Goal: Information Seeking & Learning: Find specific fact

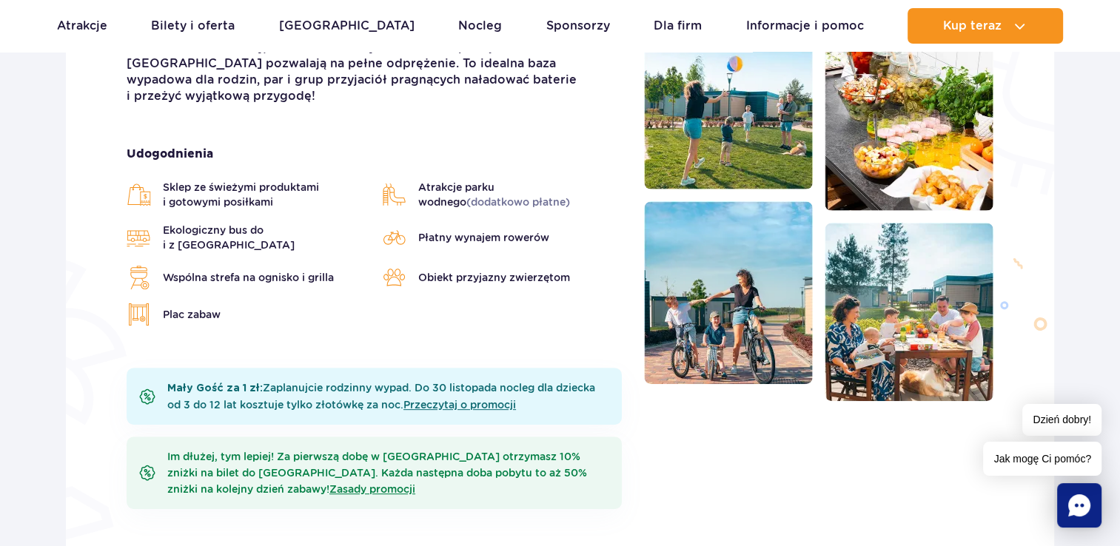
scroll to position [444, 0]
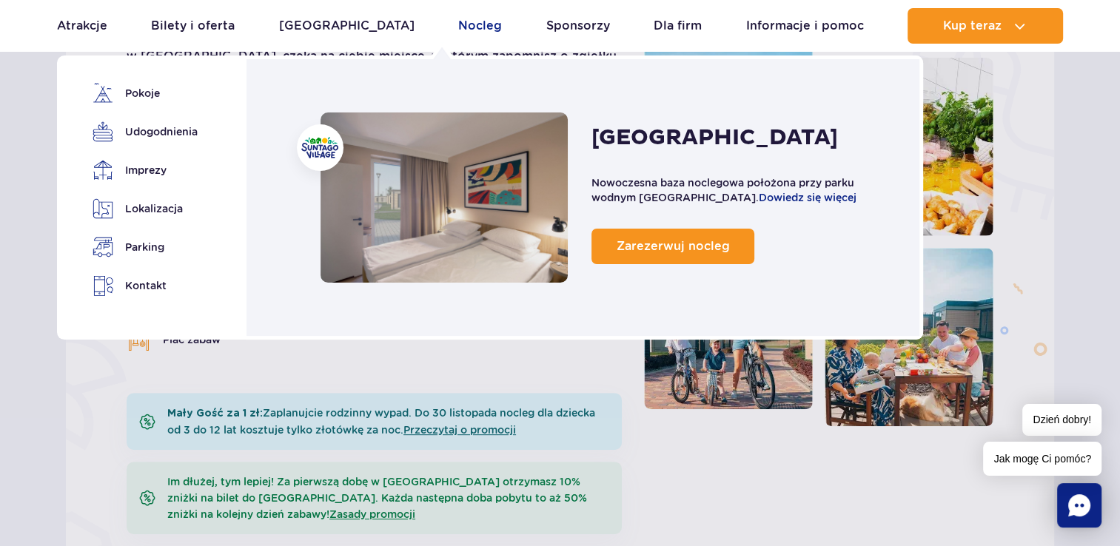
click at [459, 33] on link "Nocleg" at bounding box center [480, 26] width 44 height 36
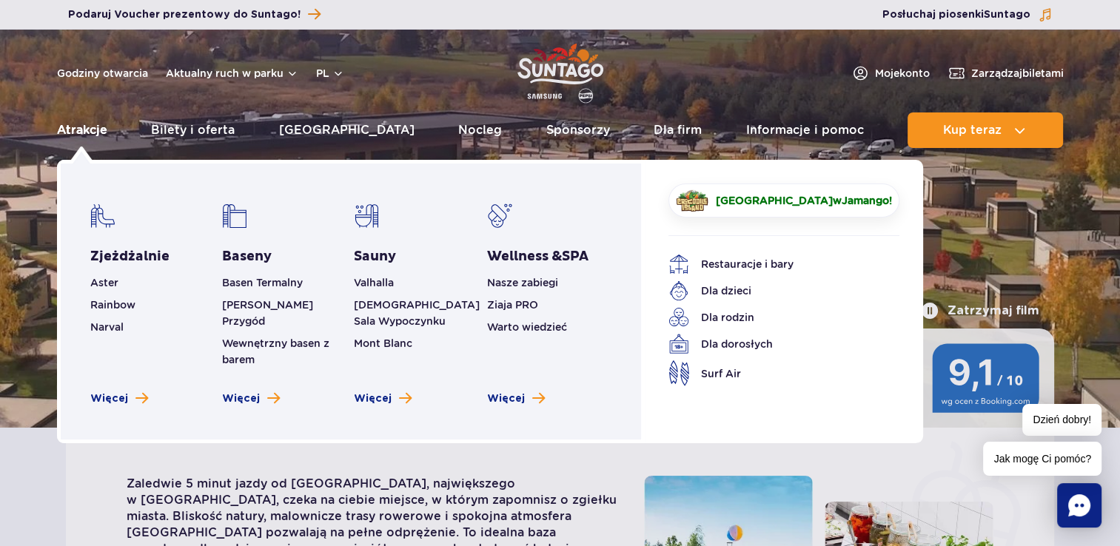
click at [78, 135] on link "Atrakcje" at bounding box center [82, 131] width 50 height 36
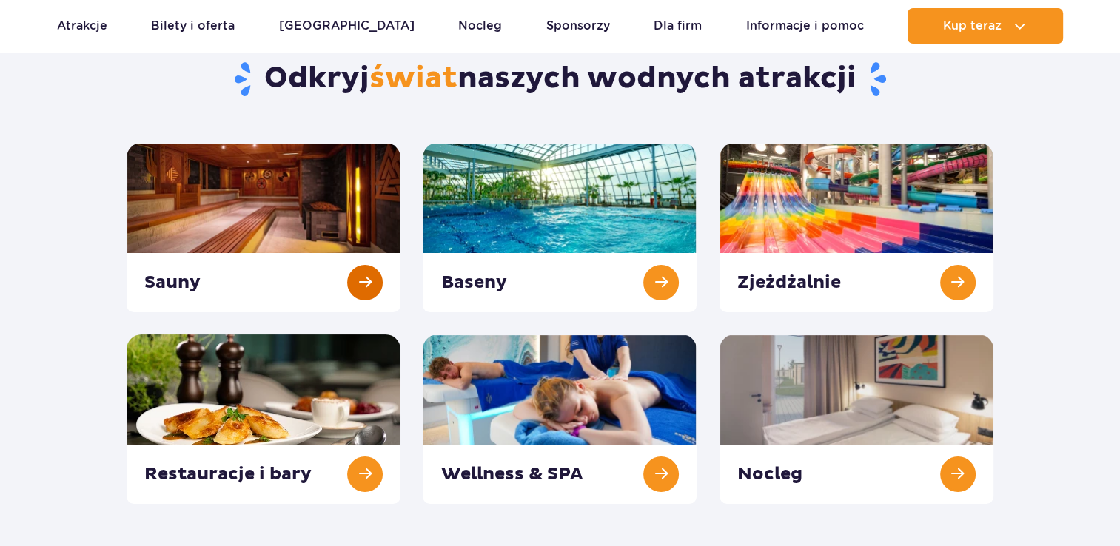
scroll to position [148, 0]
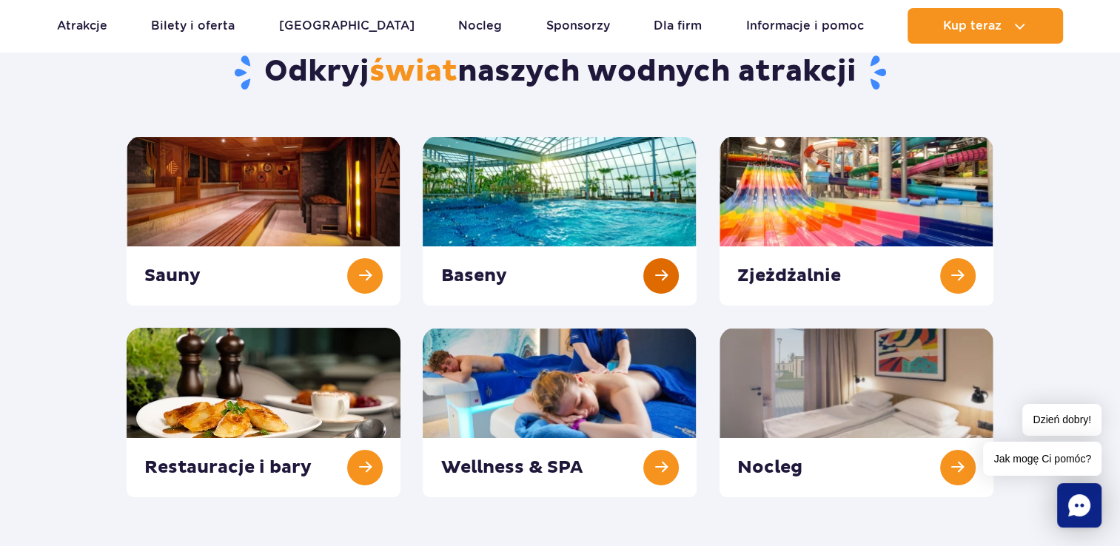
click at [571, 181] on link at bounding box center [560, 221] width 274 height 170
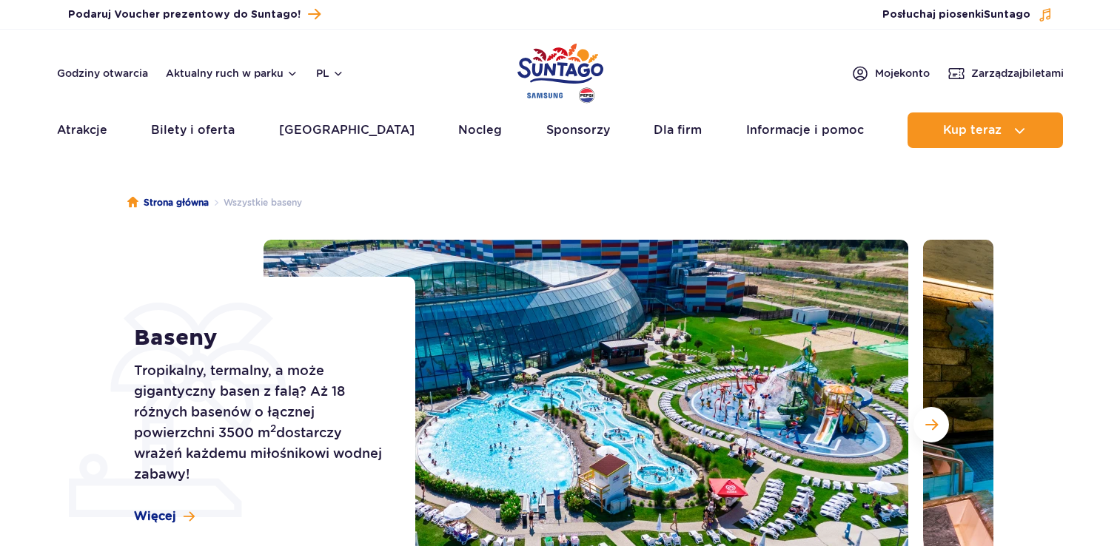
click at [662, 274] on img at bounding box center [586, 425] width 645 height 370
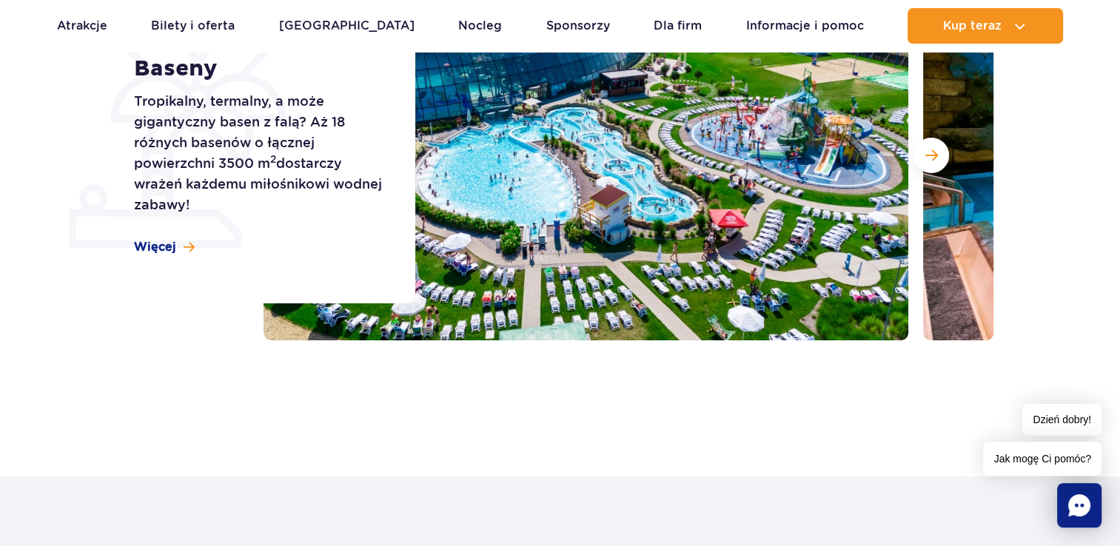
scroll to position [296, 0]
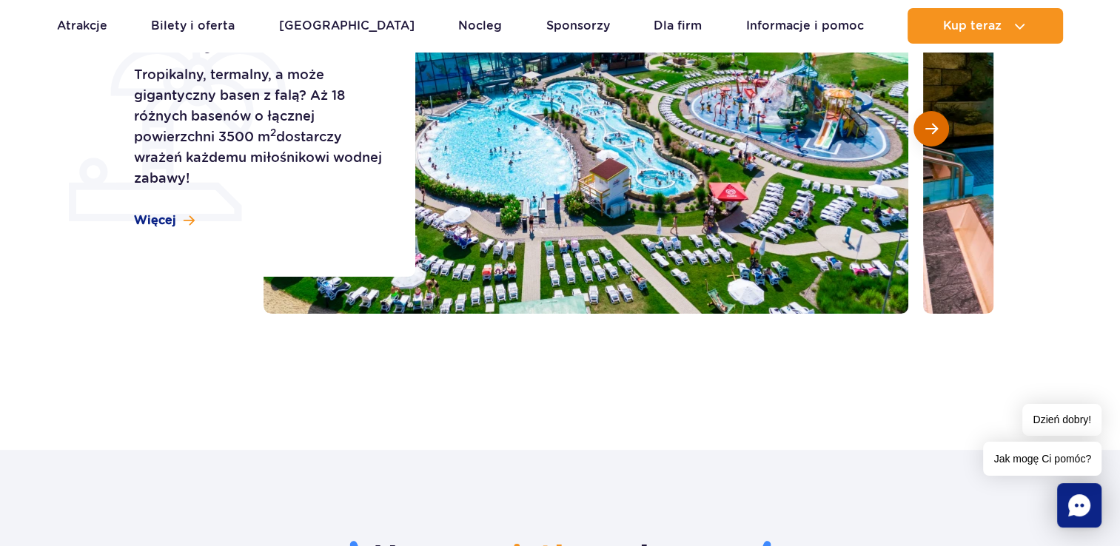
click at [934, 115] on button "Następny slajd" at bounding box center [931, 129] width 36 height 36
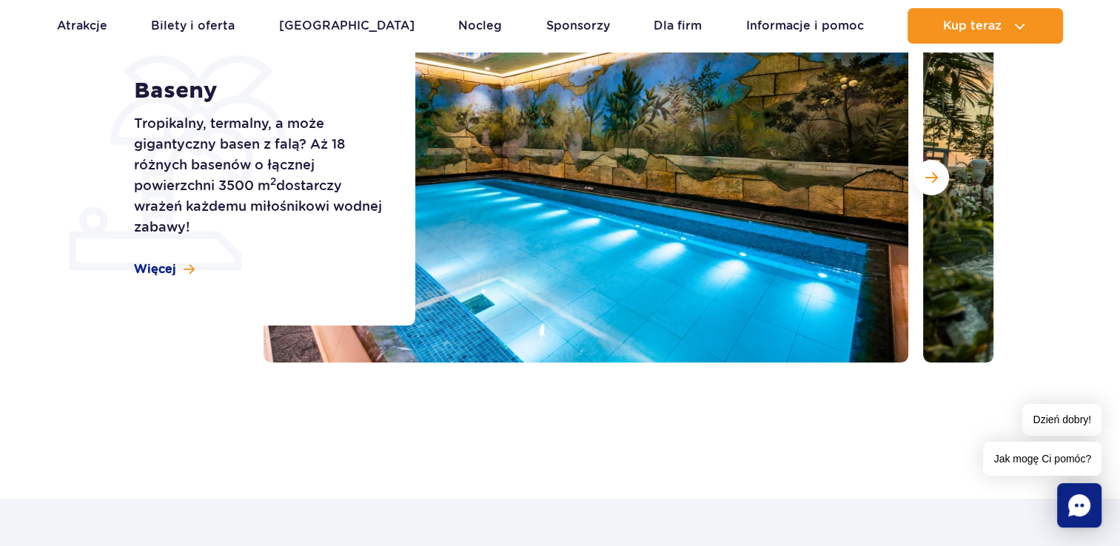
scroll to position [148, 0]
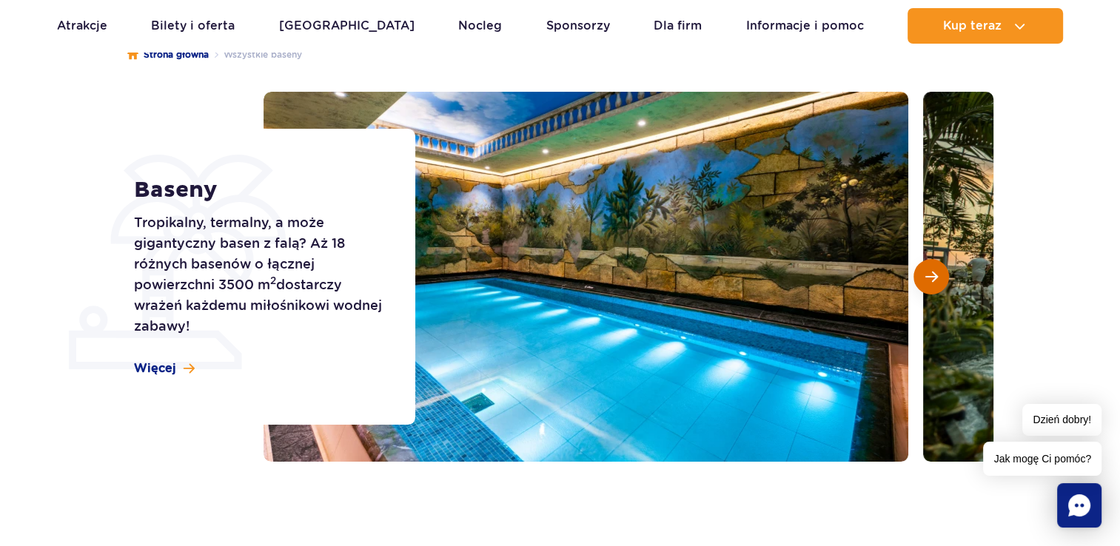
click at [926, 271] on span "Następny slajd" at bounding box center [931, 276] width 13 height 13
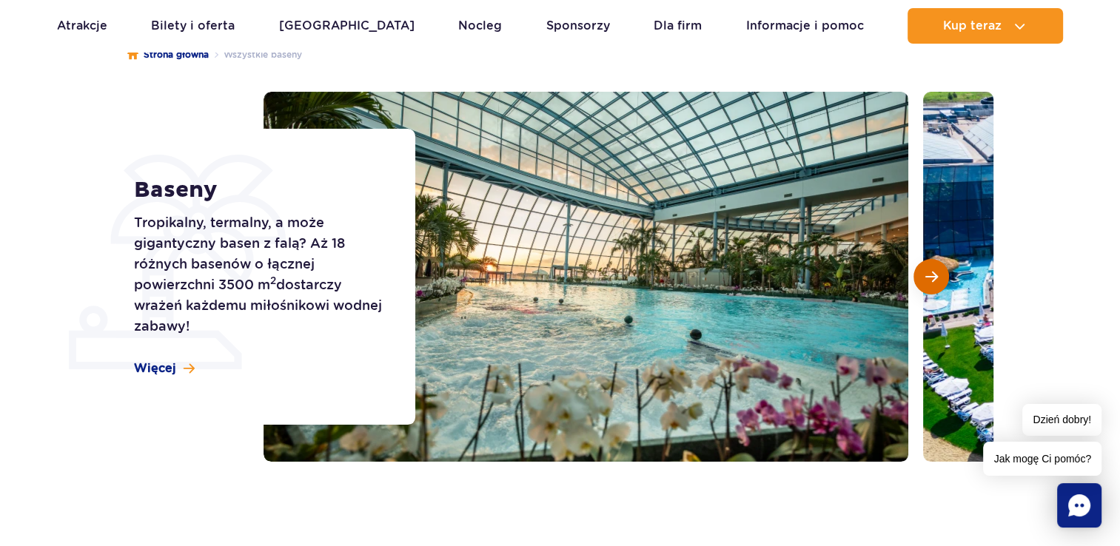
click at [921, 289] on button "Następny slajd" at bounding box center [931, 277] width 36 height 36
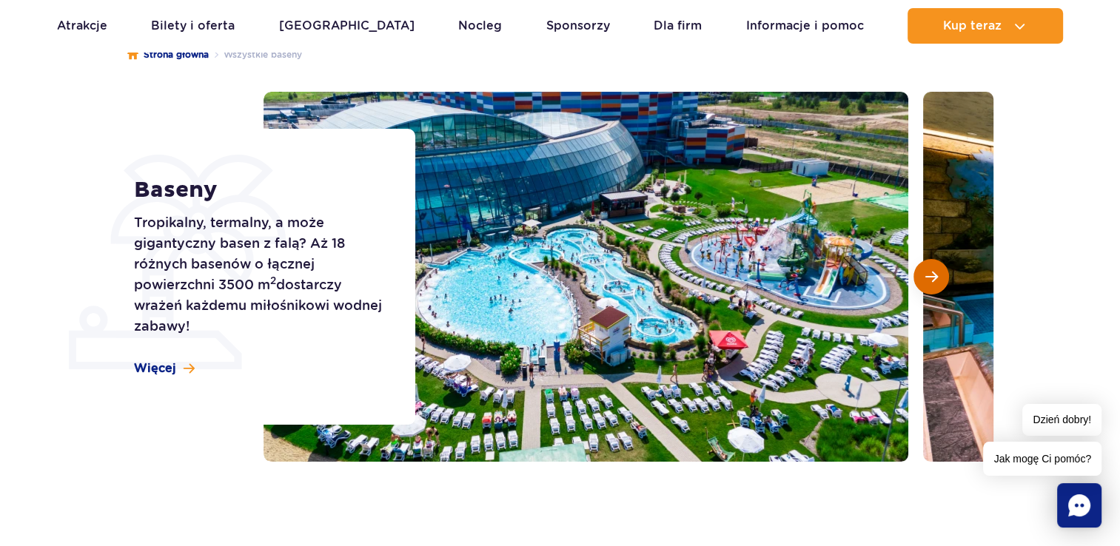
click at [921, 289] on button "Następny slajd" at bounding box center [931, 277] width 36 height 36
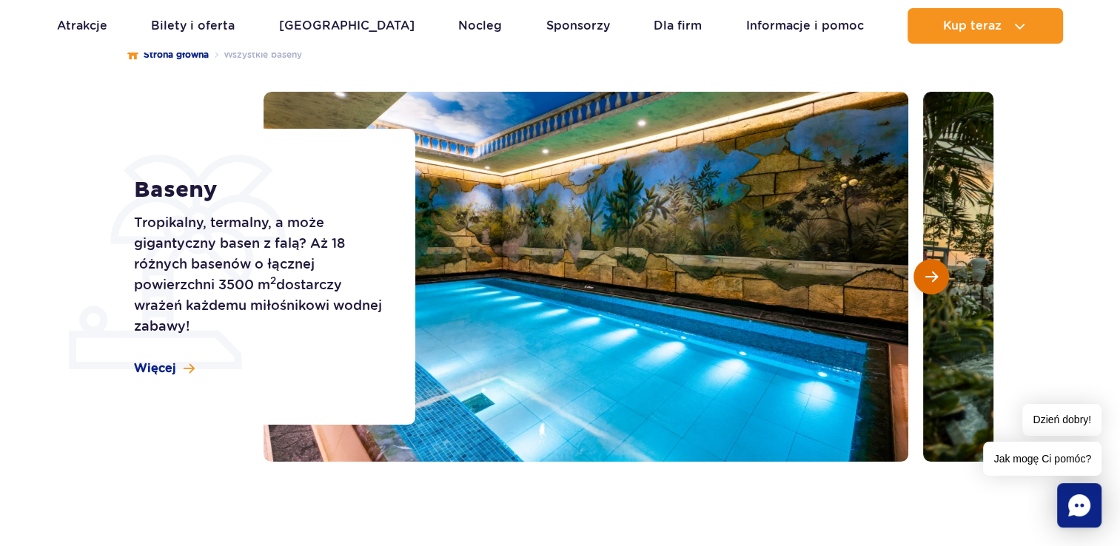
click at [921, 289] on button "Następny slajd" at bounding box center [931, 277] width 36 height 36
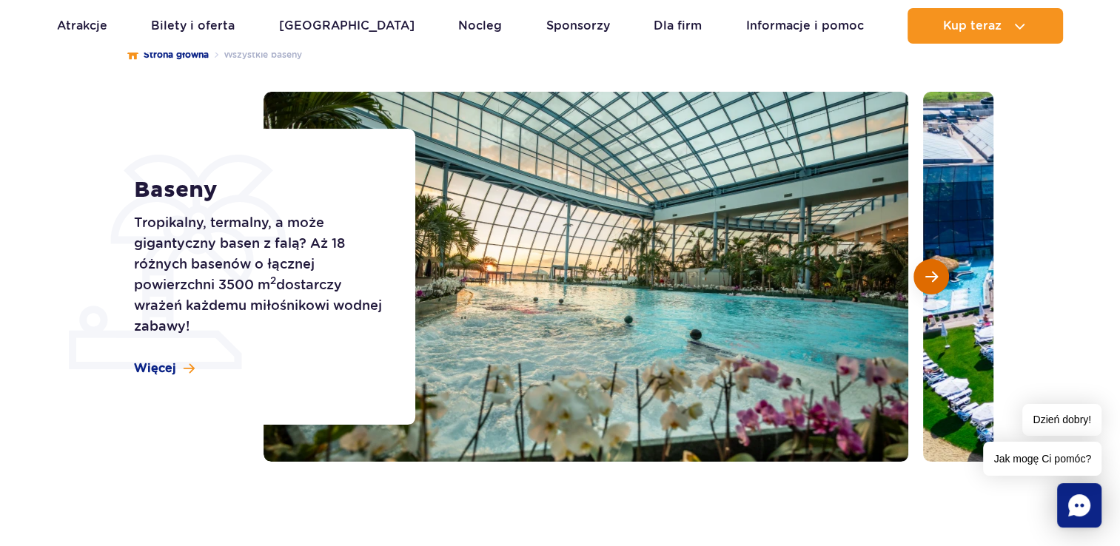
click at [921, 289] on button "Następny slajd" at bounding box center [931, 277] width 36 height 36
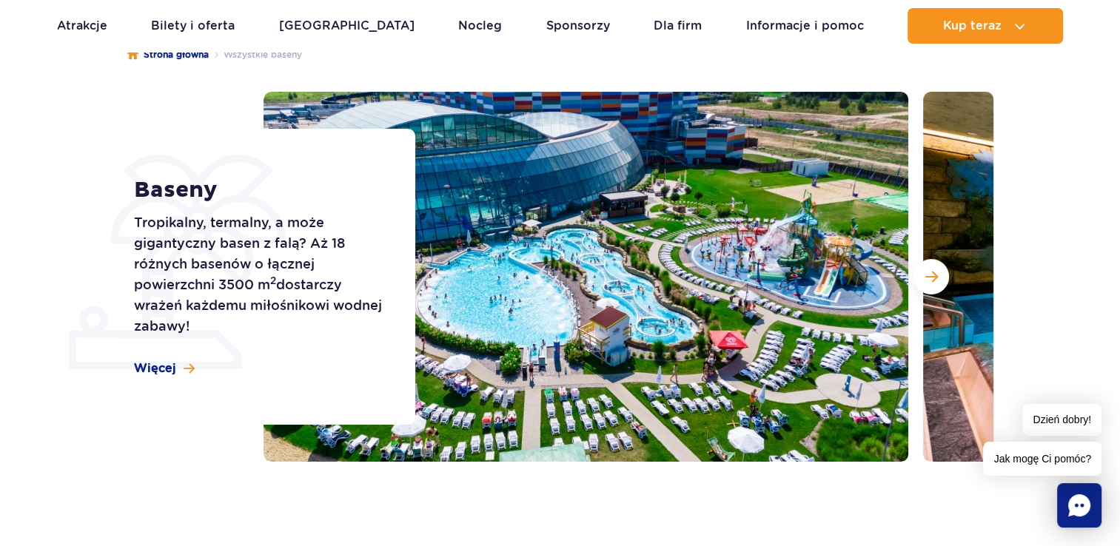
drag, startPoint x: 921, startPoint y: 289, endPoint x: 1027, endPoint y: 372, distance: 135.0
click at [1036, 372] on section "Baseny Tropikalny, termalny, a może gigantyczny basen z falą? Aż 18 różnych bas…" at bounding box center [560, 277] width 1120 height 370
click at [918, 277] on button "Następny slajd" at bounding box center [931, 277] width 36 height 36
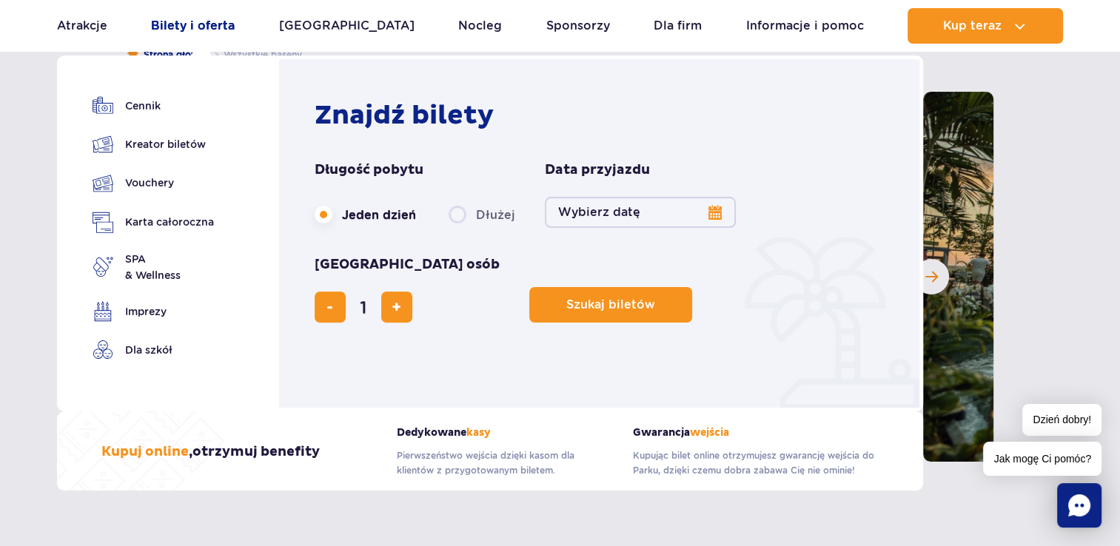
click at [221, 25] on link "Bilety i oferta" at bounding box center [193, 26] width 84 height 36
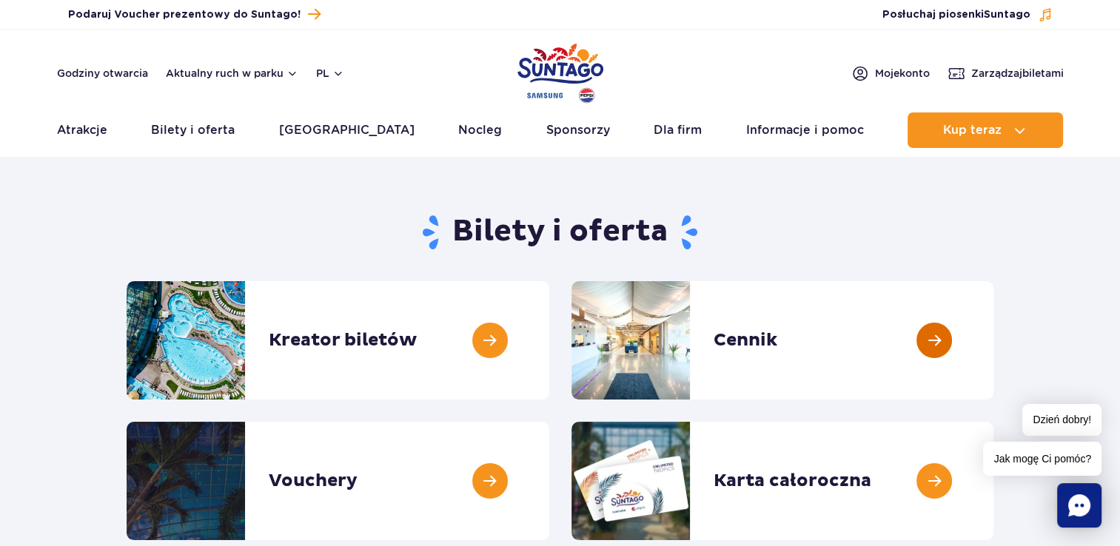
click at [993, 353] on link at bounding box center [993, 340] width 0 height 118
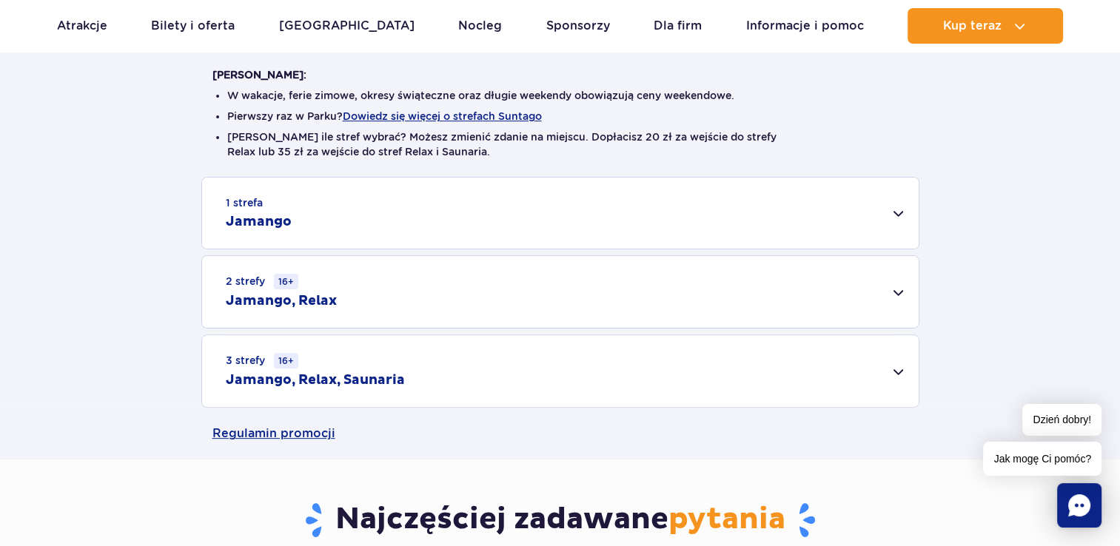
scroll to position [444, 0]
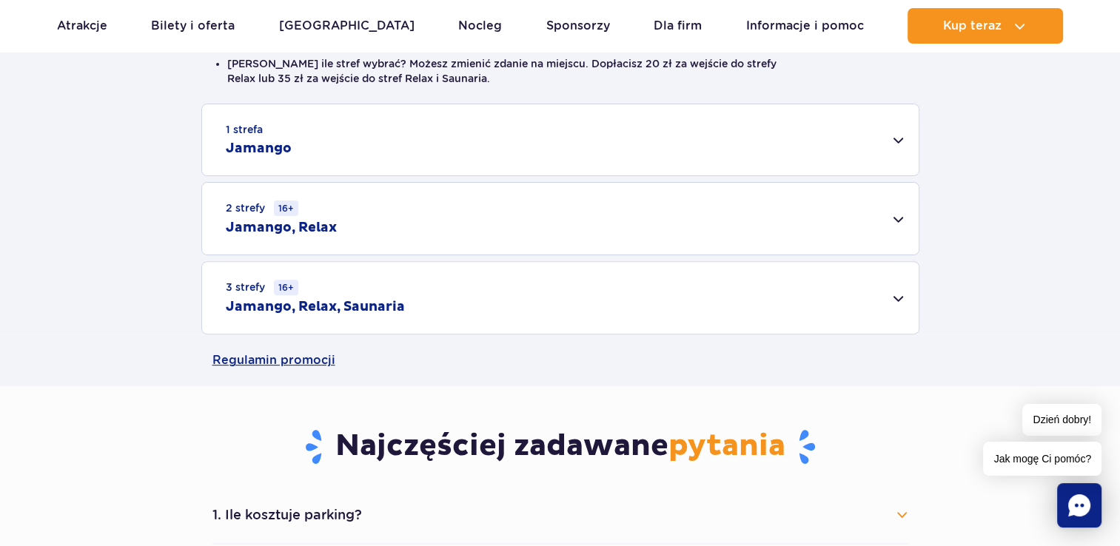
click at [669, 213] on div "2 strefy 16+ Jamango, Relax" at bounding box center [560, 219] width 716 height 72
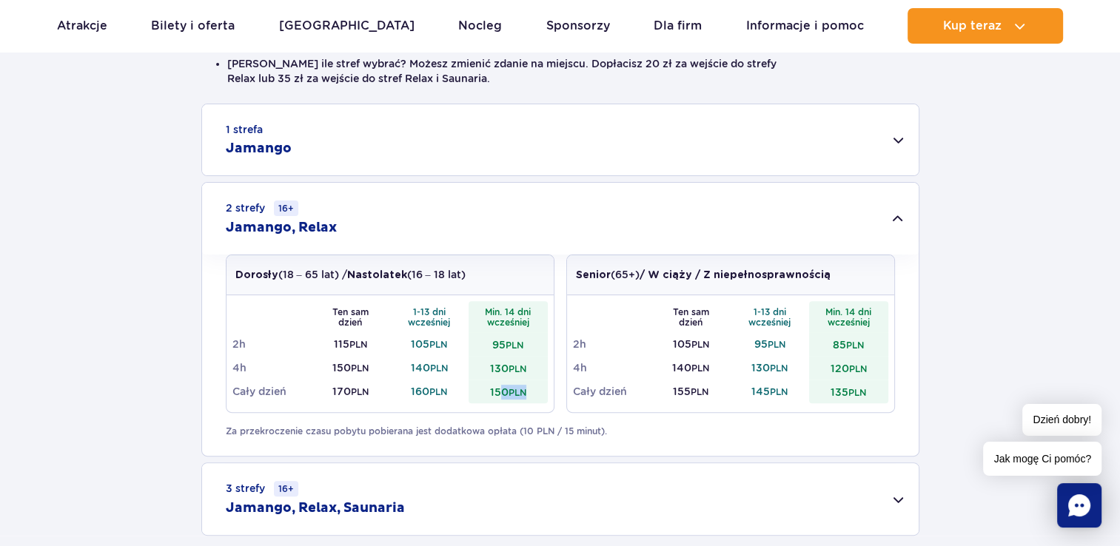
drag, startPoint x: 499, startPoint y: 398, endPoint x: 526, endPoint y: 398, distance: 27.4
click at [526, 398] on td "150 PLN" at bounding box center [508, 392] width 79 height 24
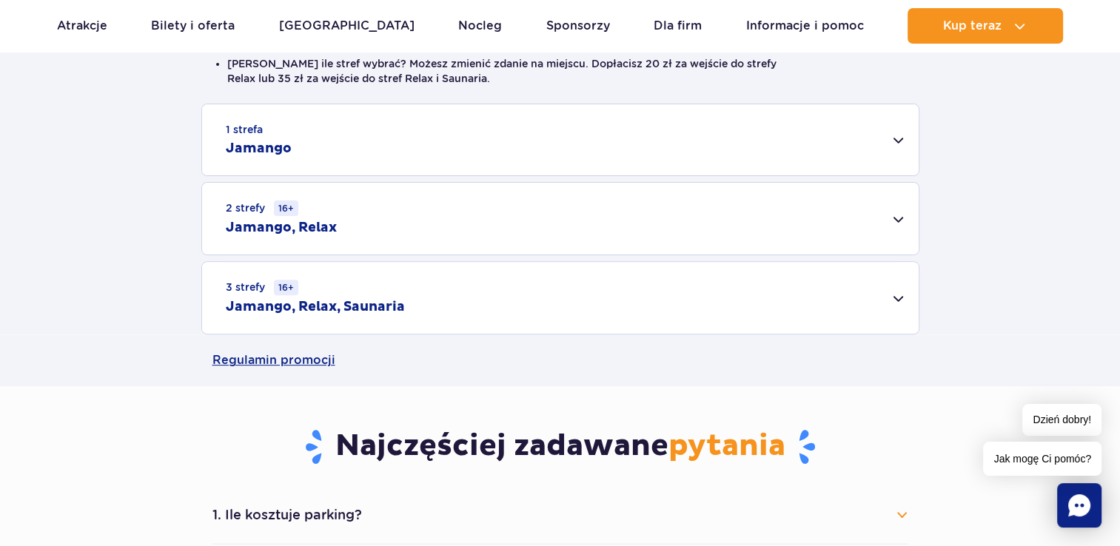
click at [899, 302] on div "3 strefy 16+ Jamango, Relax, Saunaria" at bounding box center [560, 298] width 716 height 72
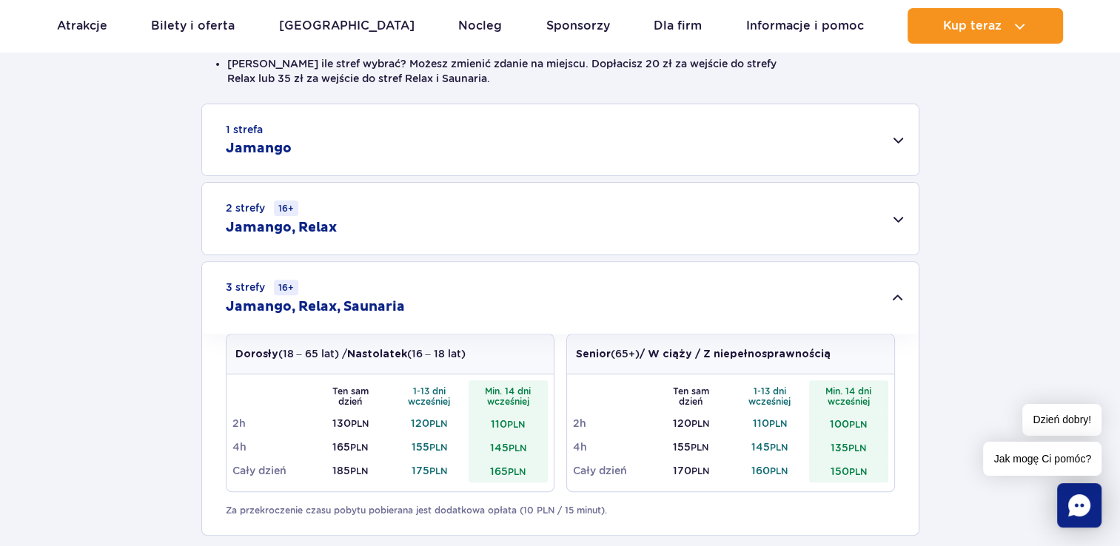
scroll to position [370, 0]
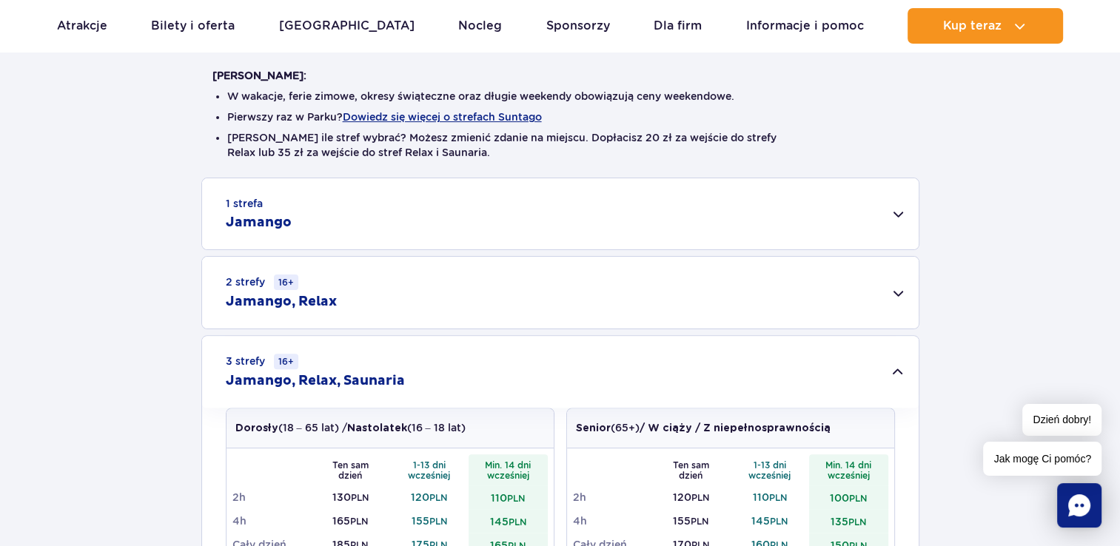
click at [891, 218] on div "1 strefa Jamango" at bounding box center [560, 213] width 716 height 71
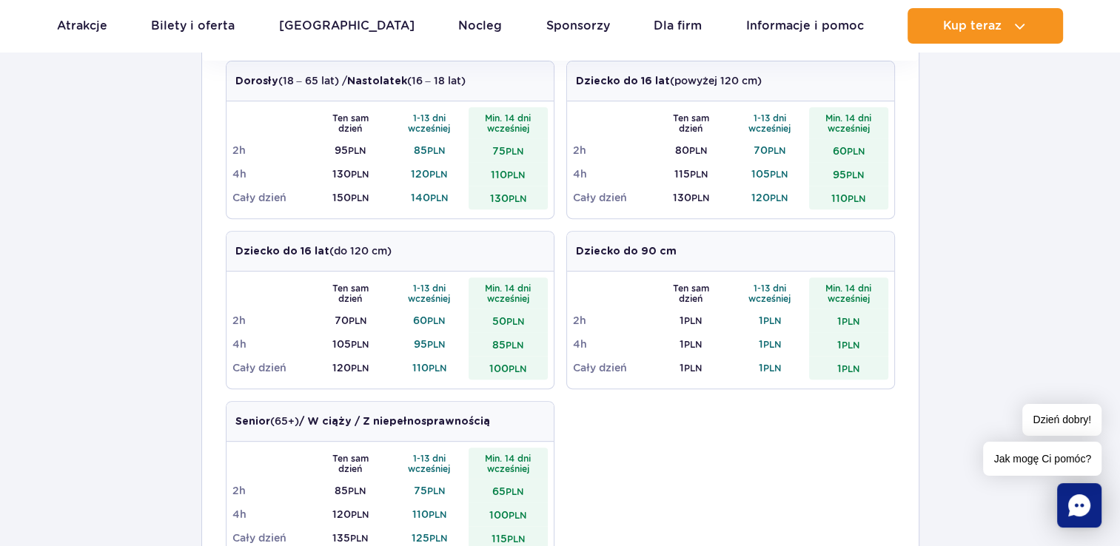
scroll to position [592, 0]
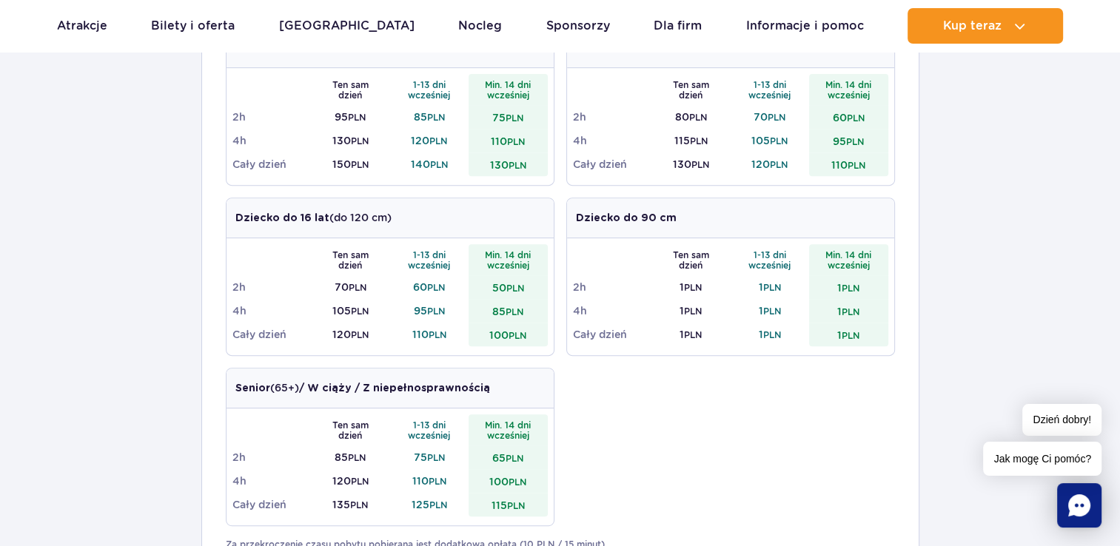
drag, startPoint x: 508, startPoint y: 337, endPoint x: 486, endPoint y: 335, distance: 21.6
click at [486, 335] on td "100 PLN" at bounding box center [508, 335] width 79 height 24
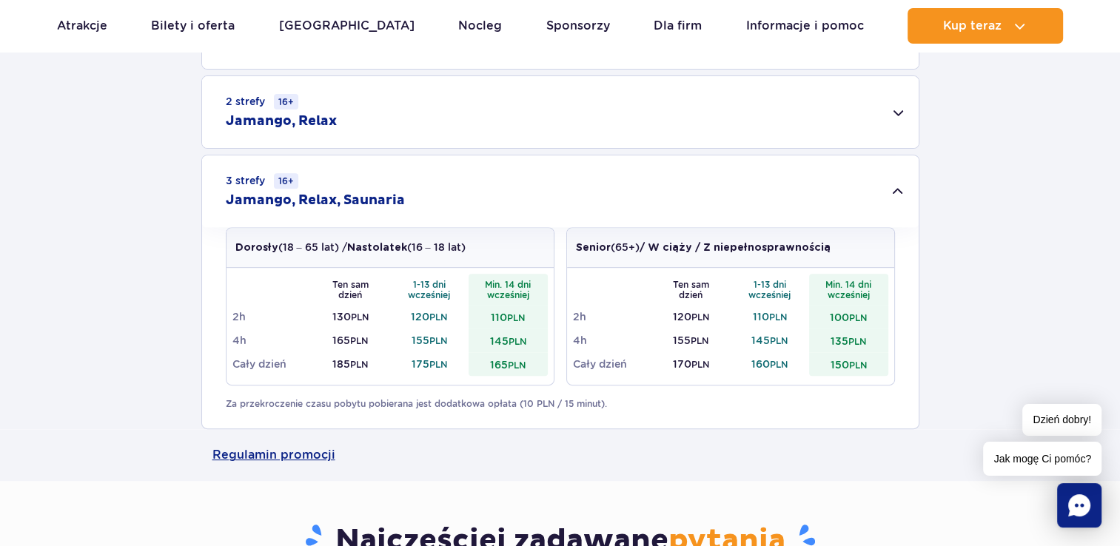
scroll to position [518, 0]
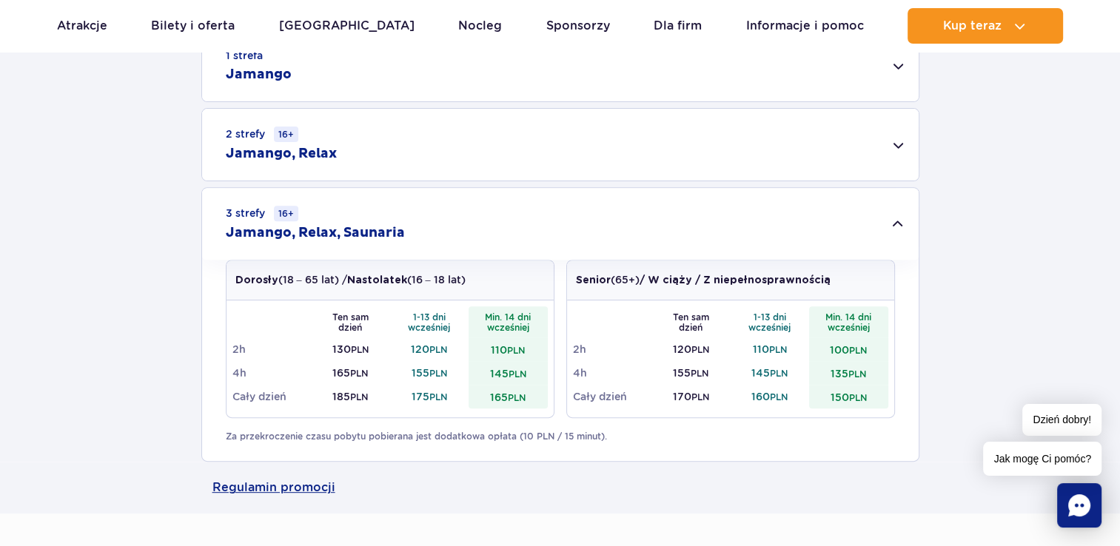
click at [902, 146] on div "2 strefy 16+ Jamango, Relax" at bounding box center [560, 145] width 716 height 72
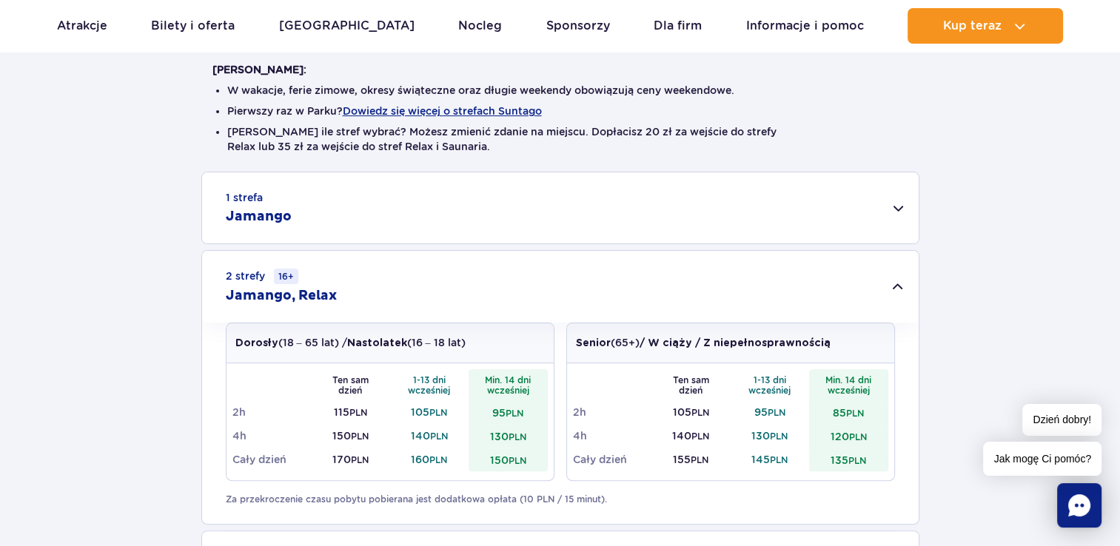
scroll to position [370, 0]
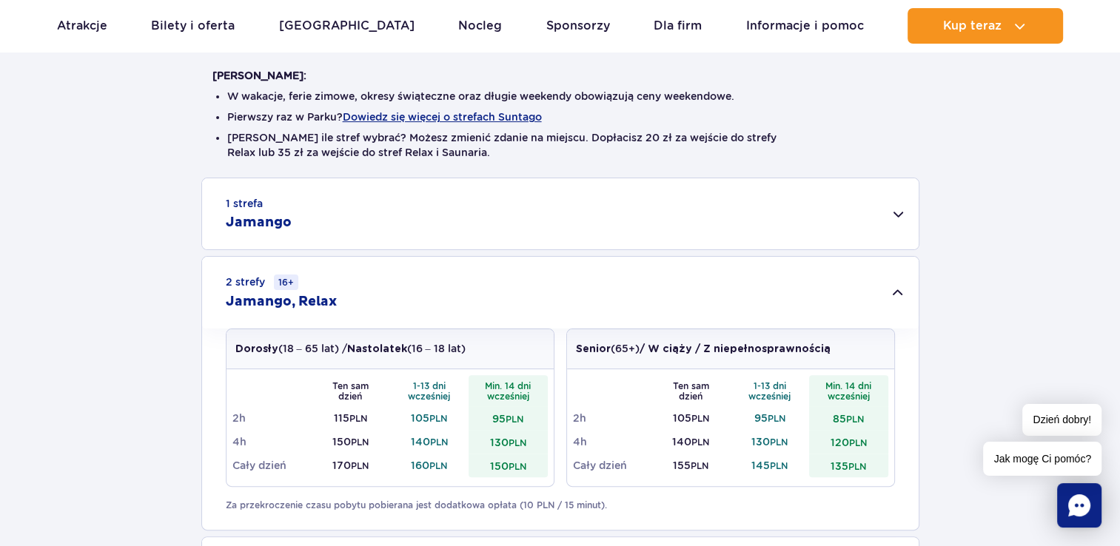
click at [891, 215] on div "1 strefa Jamango" at bounding box center [560, 213] width 716 height 71
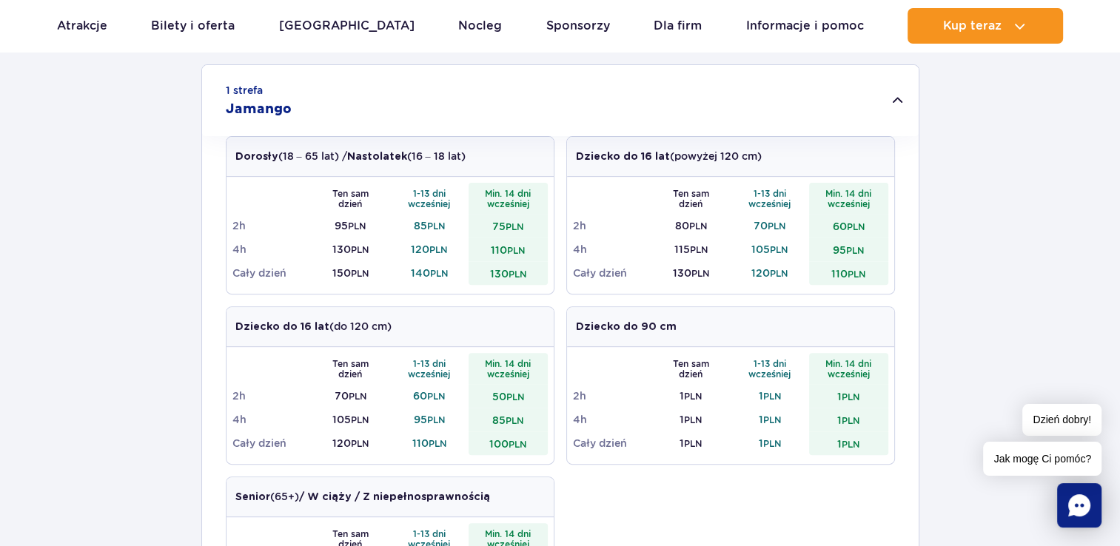
scroll to position [518, 0]
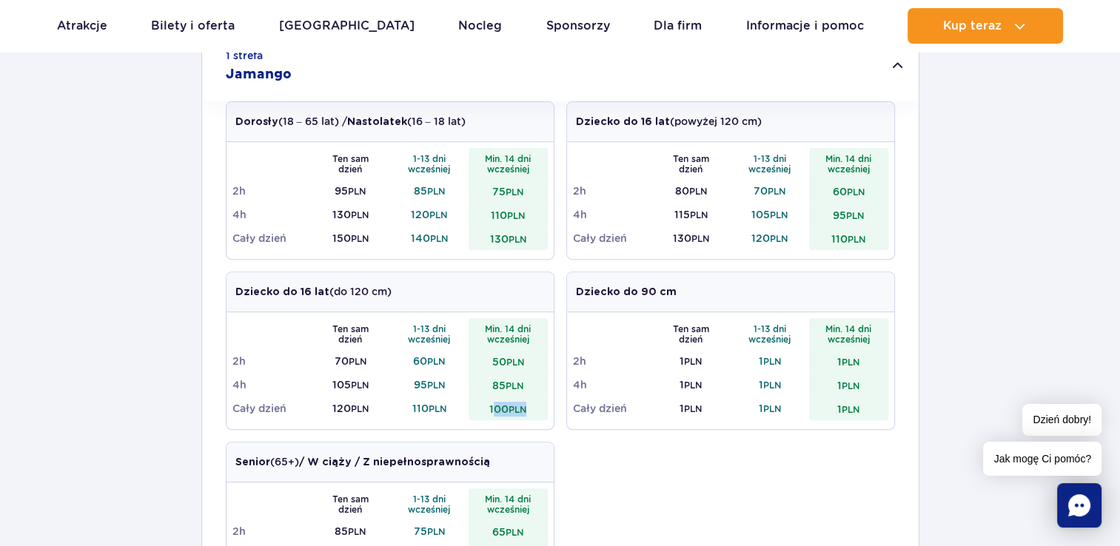
drag, startPoint x: 490, startPoint y: 414, endPoint x: 542, endPoint y: 414, distance: 51.8
click at [542, 414] on td "100 PLN" at bounding box center [508, 409] width 79 height 24
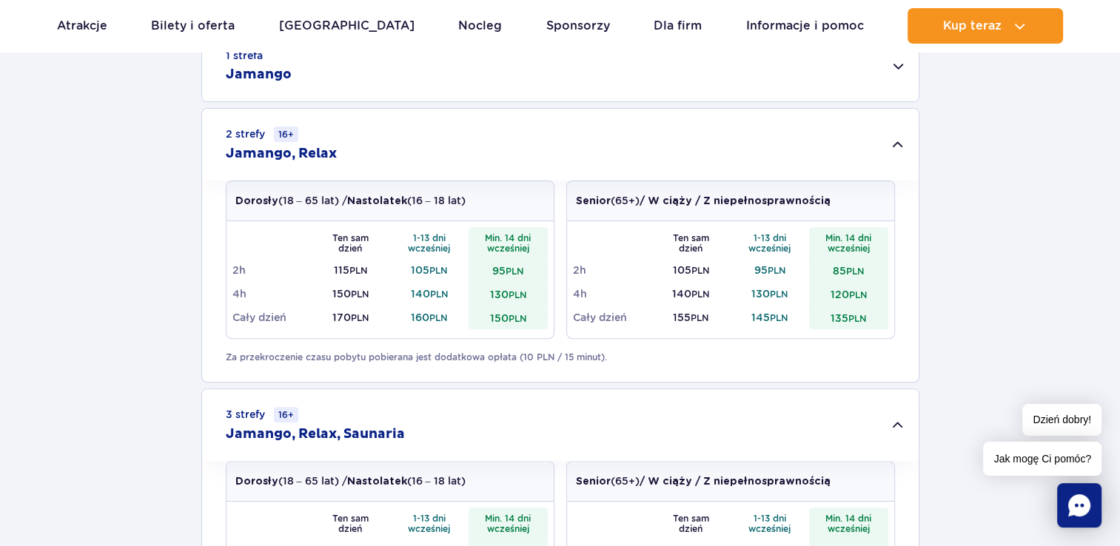
click at [897, 135] on div "2 strefy 16+ Jamango, Relax" at bounding box center [560, 145] width 716 height 72
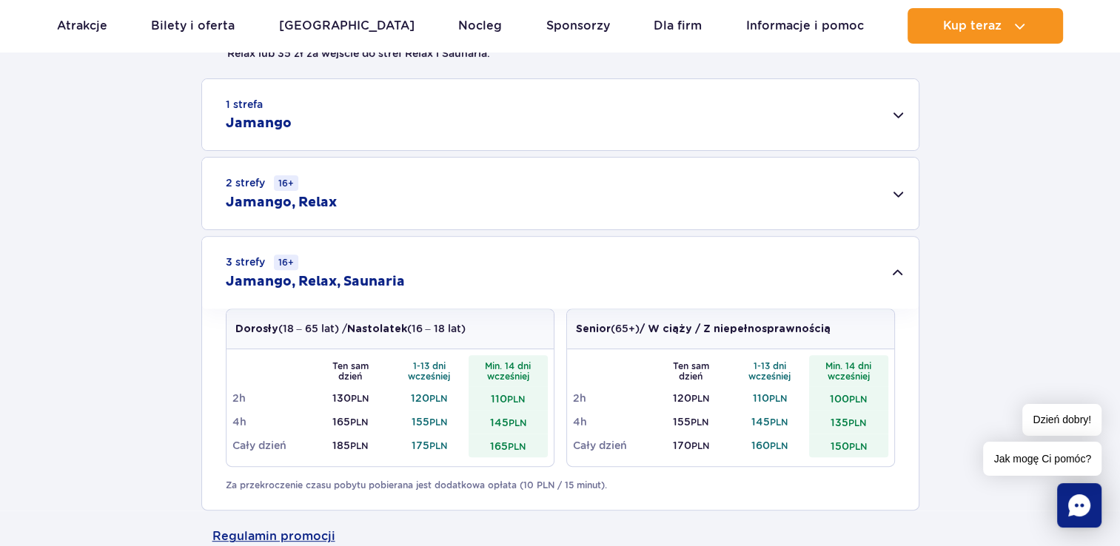
scroll to position [370, 0]
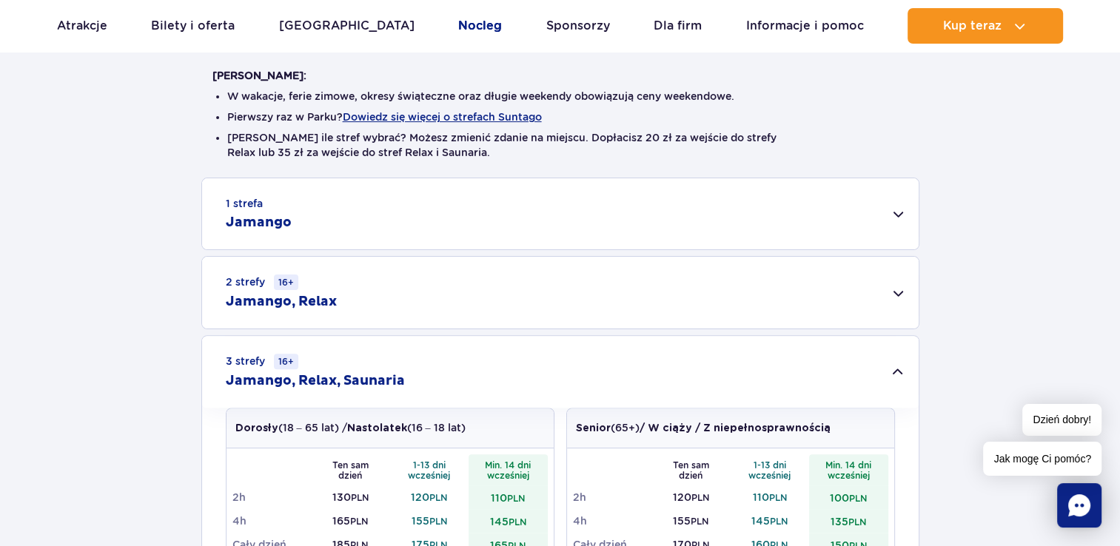
click at [458, 21] on link "Nocleg" at bounding box center [480, 26] width 44 height 36
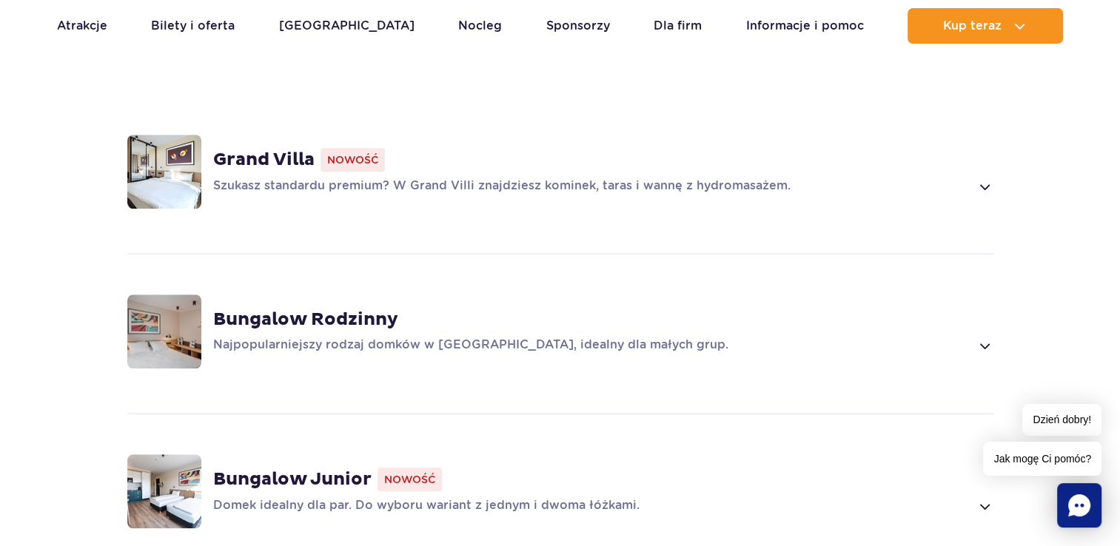
scroll to position [1110, 0]
